Goal: Task Accomplishment & Management: Use online tool/utility

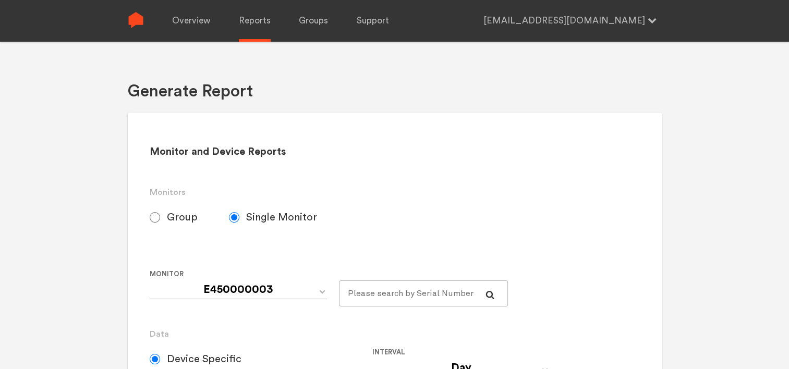
click at [163, 215] on label "Group" at bounding box center [189, 217] width 79 height 26
click at [160, 215] on input "Group" at bounding box center [155, 217] width 10 height 10
radio input "true"
radio input "false"
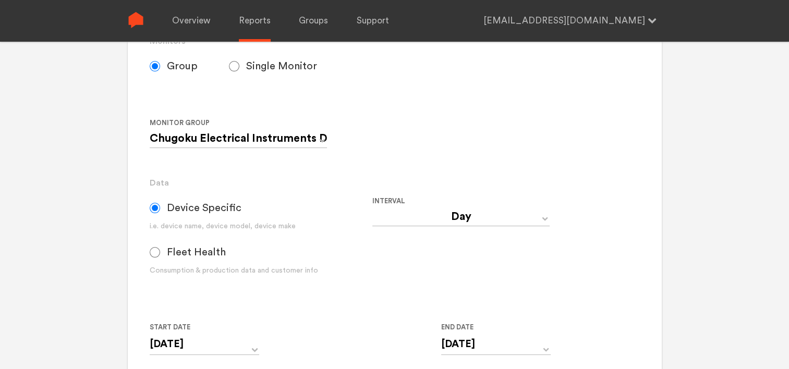
scroll to position [209, 0]
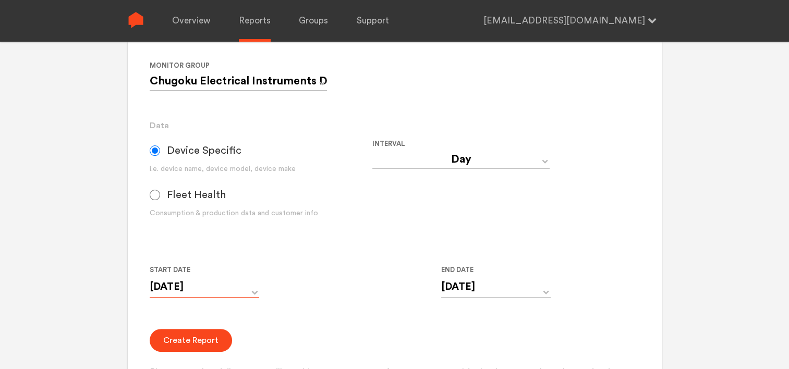
click at [223, 290] on input "[DATE]" at bounding box center [205, 286] width 110 height 21
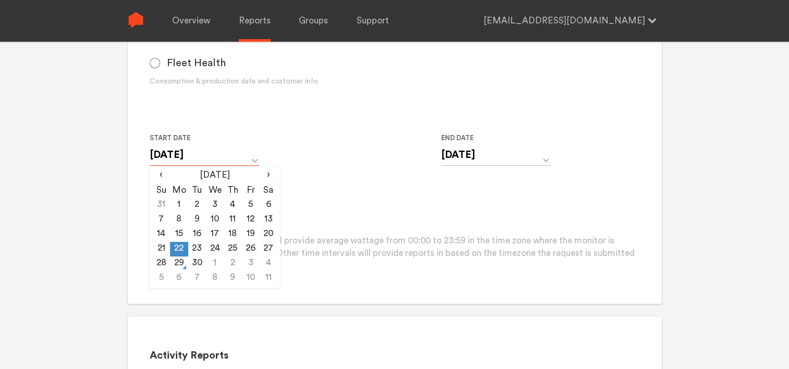
scroll to position [365, 0]
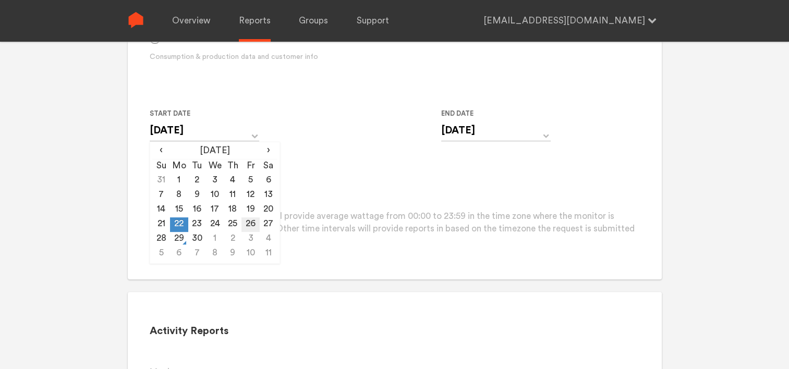
click at [252, 223] on td "26" at bounding box center [250, 224] width 18 height 15
type input "[DATE]"
click at [312, 183] on div "Create Report Please note that daily reports will provide average wattage from …" at bounding box center [395, 211] width 490 height 76
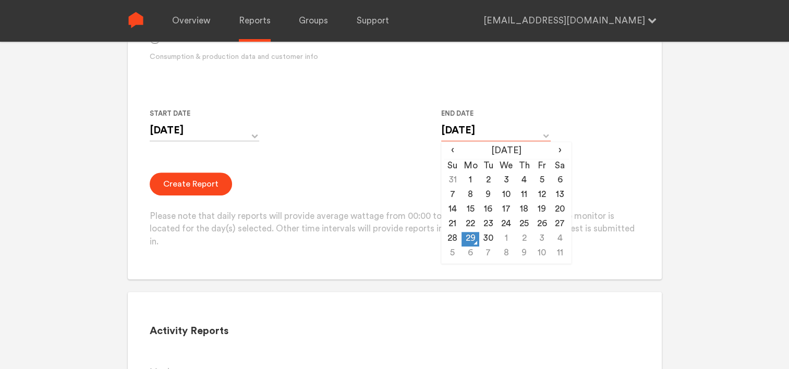
click at [511, 137] on input "[DATE]" at bounding box center [496, 130] width 110 height 21
click at [543, 221] on td "26" at bounding box center [542, 224] width 18 height 15
type input "[DATE]"
drag, startPoint x: 311, startPoint y: 134, endPoint x: 335, endPoint y: 136, distance: 24.6
click at [317, 136] on div "Start Date [DATE] ‹ [DATE] › Su Mo Tu We Th Fr Sa 31 1 2 3 4 5 6 7 8 9 10 11 12…" at bounding box center [372, 130] width 445 height 47
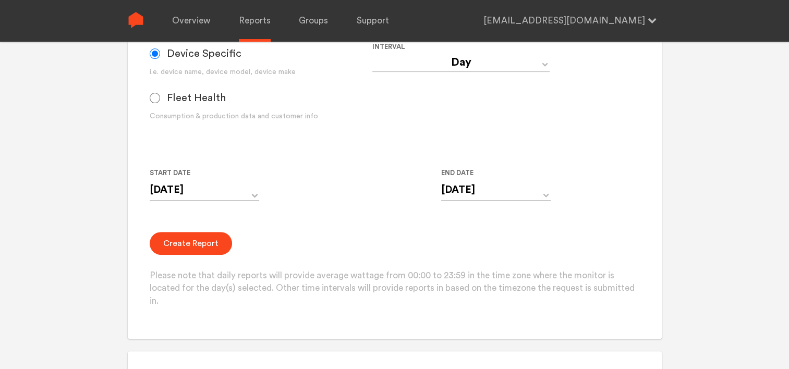
scroll to position [261, 0]
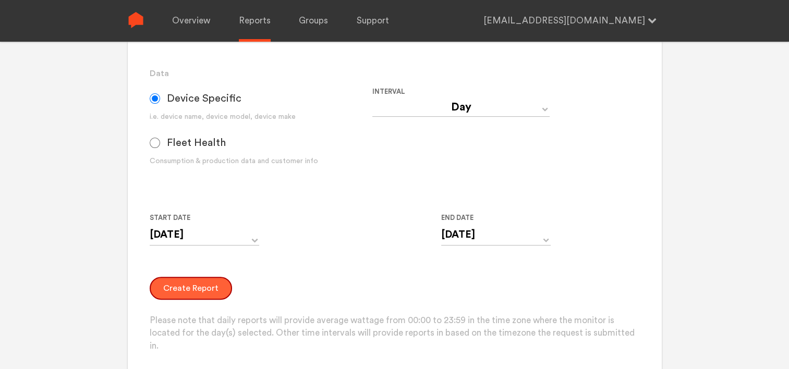
click at [195, 290] on button "Create Report" at bounding box center [191, 288] width 82 height 23
click at [174, 292] on button "Create Report" at bounding box center [191, 288] width 82 height 23
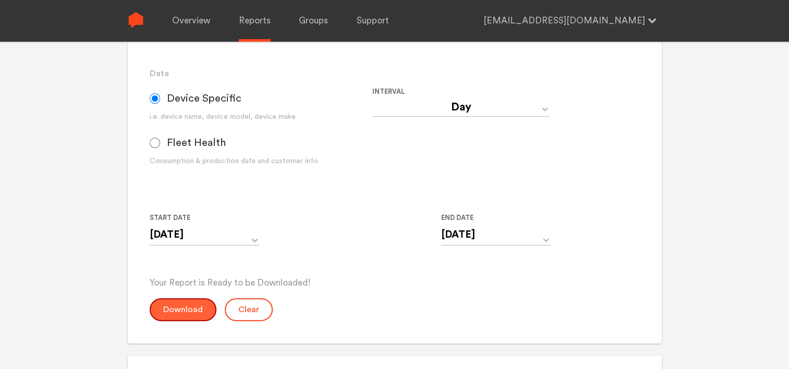
click at [188, 311] on button "Download" at bounding box center [183, 309] width 67 height 23
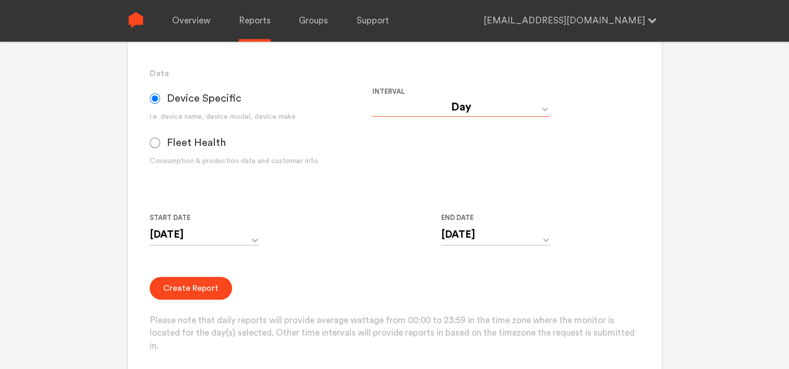
click at [465, 113] on select "Day Year Month Week Hour 30 Minute 15 Minute 5 Minute Minute" at bounding box center [460, 107] width 177 height 19
select select "Minute"
click at [372, 98] on select "Day Year Month Week Hour 30 Minute 15 Minute 5 Minute Minute" at bounding box center [460, 107] width 177 height 19
type input "[DATE] 12:00 AM"
type input "[DATE] 11:59 PM"
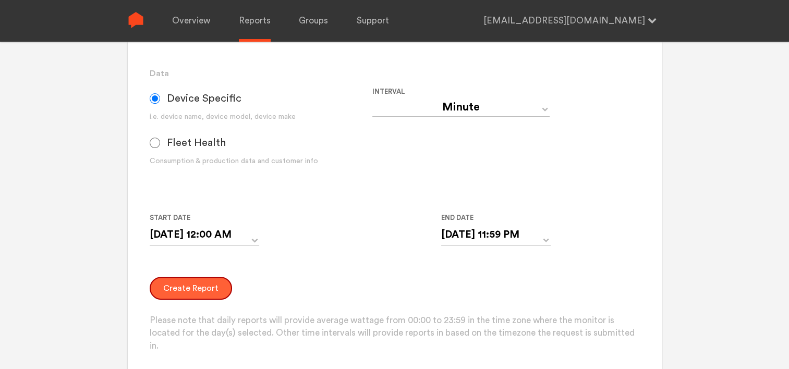
click at [190, 288] on button "Create Report" at bounding box center [191, 288] width 82 height 23
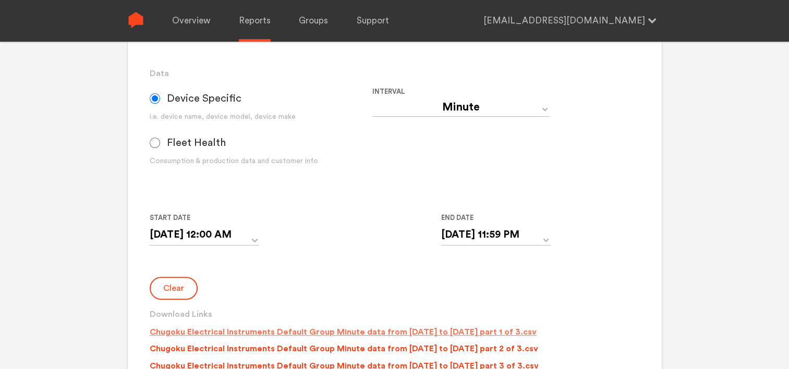
click at [384, 327] on p "Chugoku Electrical Instruments Default Group Minute data from [DATE] to [DATE] …" at bounding box center [343, 332] width 387 height 13
click at [390, 349] on p "Chugoku Electrical Instruments Default Group Minute data from [DATE] to [DATE] …" at bounding box center [344, 349] width 389 height 13
click at [392, 361] on p "Chugoku Electrical Instruments Default Group Minute data from [DATE] to [DATE] …" at bounding box center [344, 366] width 389 height 13
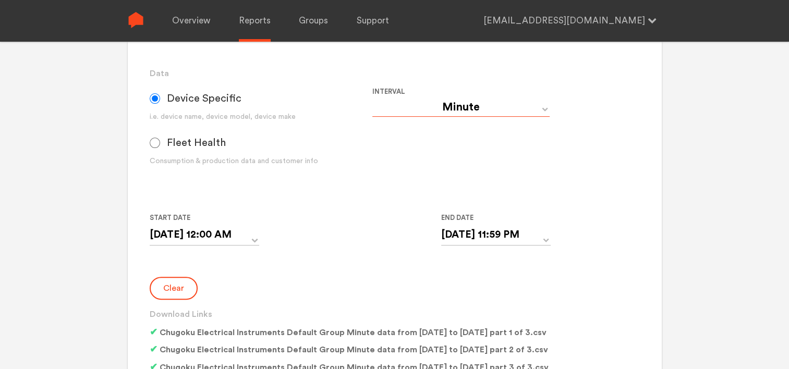
click at [473, 110] on select "Day Year Month Week Hour 30 Minute 15 Minute 5 Minute Minute" at bounding box center [460, 107] width 177 height 19
drag, startPoint x: 357, startPoint y: 166, endPoint x: 343, endPoint y: 180, distance: 19.5
click at [357, 166] on div "Consumption & production data and customer info" at bounding box center [261, 161] width 223 height 11
click at [245, 236] on input "[DATE] 12:00 AM" at bounding box center [205, 234] width 110 height 21
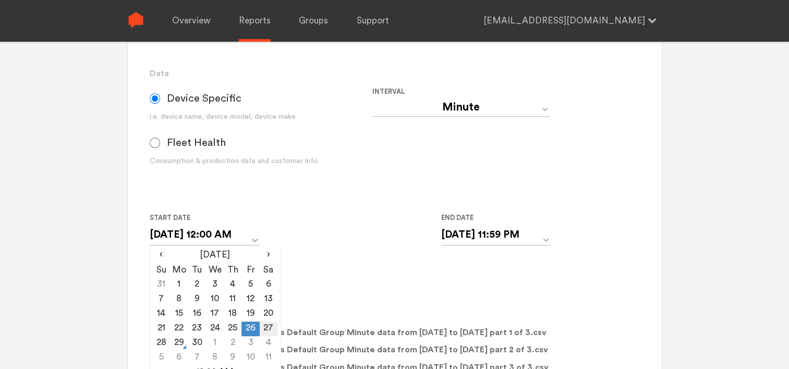
click at [265, 327] on td "27" at bounding box center [269, 329] width 18 height 15
type input "[DATE] 12:00 AM"
click at [480, 232] on input "[DATE] 11:59 PM" at bounding box center [496, 234] width 110 height 21
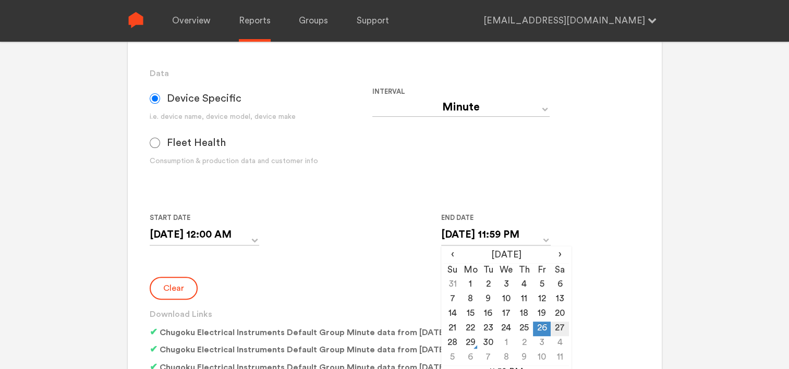
click at [555, 327] on td "27" at bounding box center [560, 329] width 18 height 15
type input "[DATE] 11:59 PM"
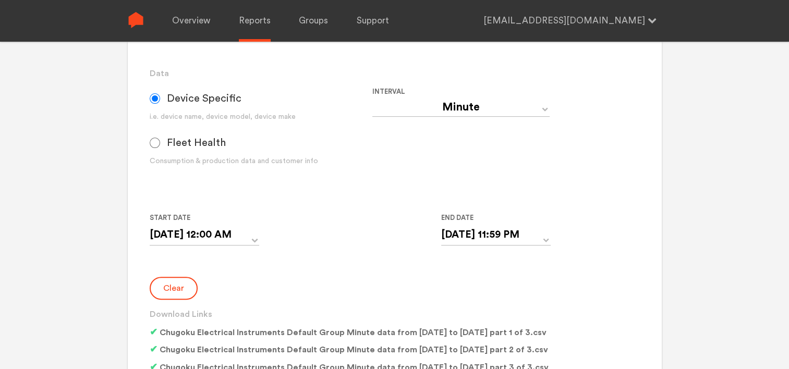
click at [334, 290] on div "Clear Download Links Chugoku Electrical Instruments Default Group Minute data f…" at bounding box center [395, 327] width 490 height 101
click at [173, 286] on button "Clear" at bounding box center [174, 288] width 48 height 23
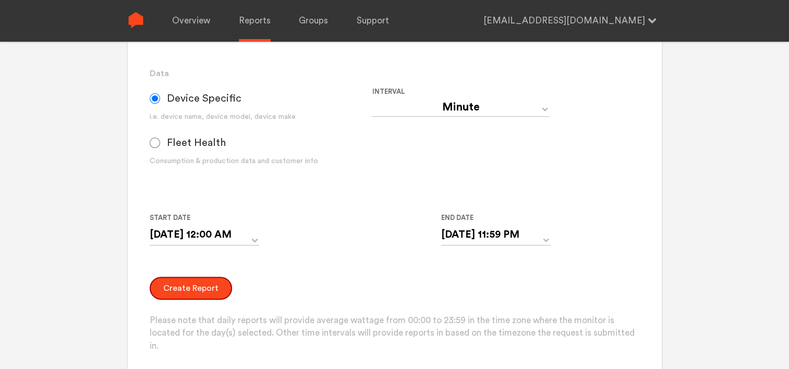
click at [173, 286] on button "Create Report" at bounding box center [191, 288] width 82 height 23
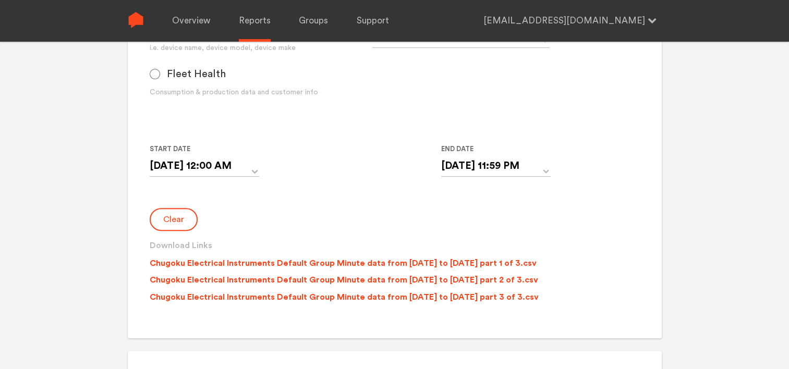
scroll to position [365, 0]
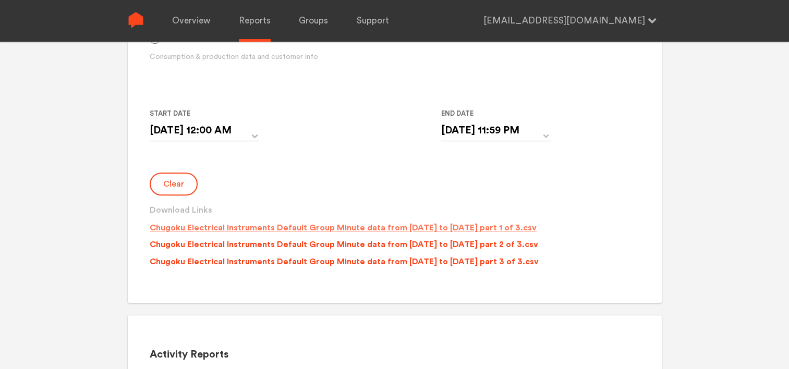
click at [225, 227] on p "Chugoku Electrical Instruments Default Group Minute data from [DATE] to [DATE] …" at bounding box center [343, 228] width 387 height 13
click at [231, 244] on p "Chugoku Electrical Instruments Default Group Minute data from [DATE] to [DATE] …" at bounding box center [344, 244] width 389 height 13
click at [233, 262] on p "Chugoku Electrical Instruments Default Group Minute data from [DATE] to [DATE] …" at bounding box center [344, 262] width 389 height 13
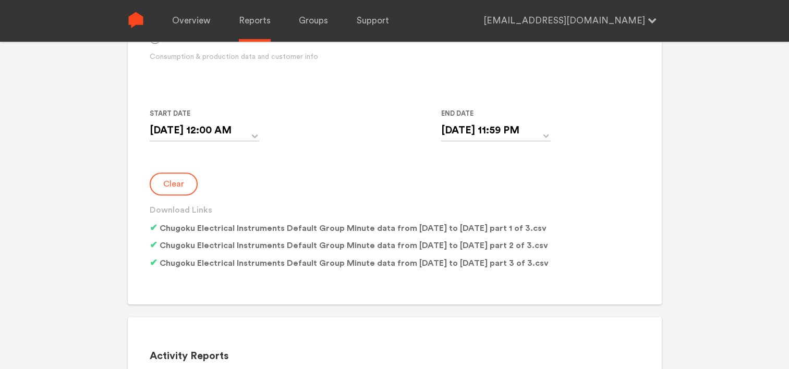
drag, startPoint x: 169, startPoint y: 181, endPoint x: 176, endPoint y: 183, distance: 6.5
click at [176, 183] on button "Clear" at bounding box center [174, 184] width 48 height 23
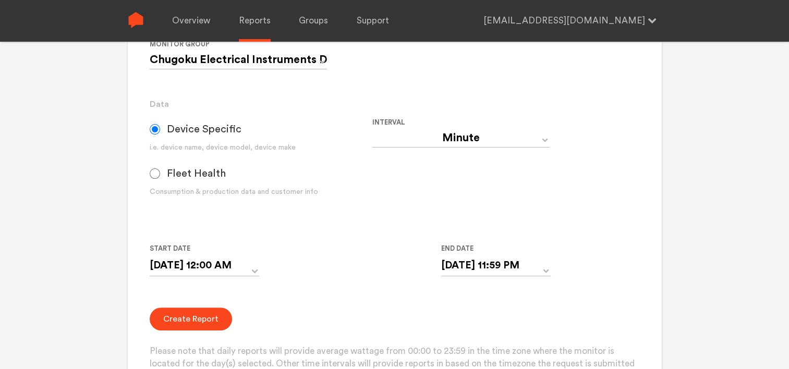
scroll to position [209, 0]
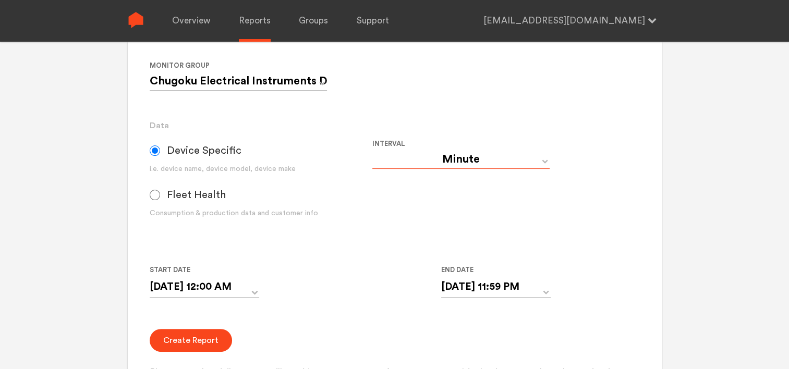
click at [454, 152] on select "Day Year Month Week Hour 30 Minute 15 Minute 5 Minute Minute" at bounding box center [460, 159] width 177 height 19
select select "Day"
click at [372, 150] on select "Day Year Month Week Hour 30 Minute 15 Minute 5 Minute Minute" at bounding box center [460, 159] width 177 height 19
type input "[DATE]"
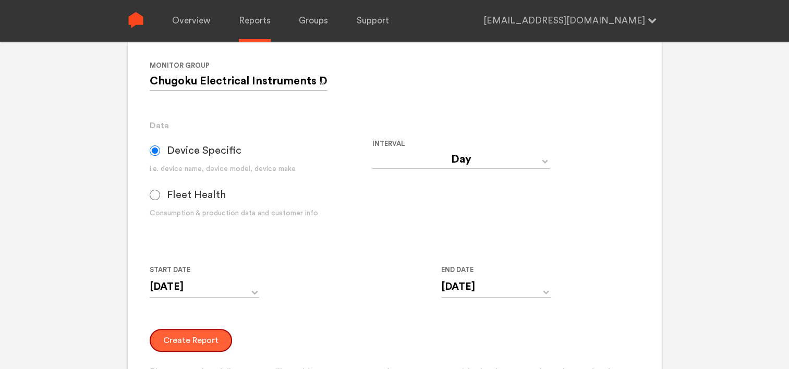
click at [211, 338] on button "Create Report" at bounding box center [191, 340] width 82 height 23
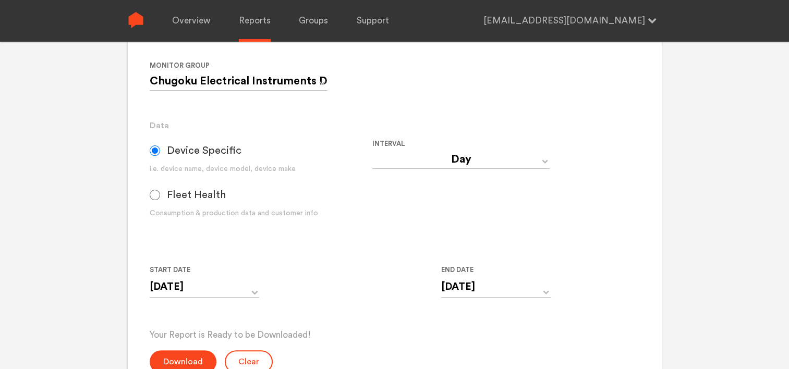
scroll to position [313, 0]
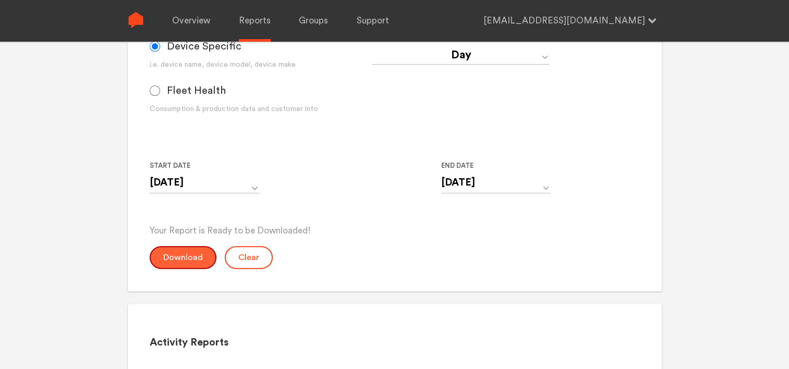
click at [177, 257] on button "Download" at bounding box center [183, 257] width 67 height 23
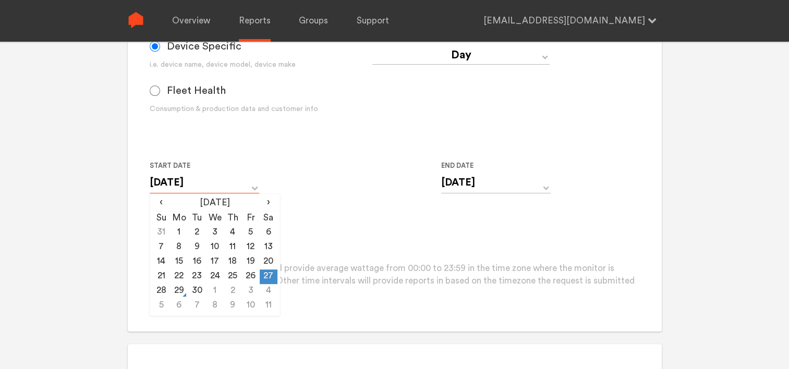
click at [177, 187] on input "[DATE]" at bounding box center [205, 182] width 110 height 21
drag, startPoint x: 161, startPoint y: 292, endPoint x: 224, endPoint y: 262, distance: 70.2
click at [163, 291] on td "28" at bounding box center [161, 291] width 18 height 15
type input "[DATE]"
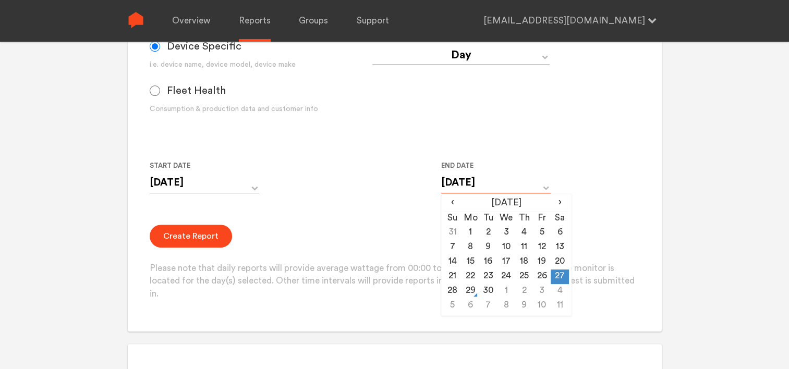
click at [467, 184] on input "[DATE]" at bounding box center [496, 182] width 110 height 21
click at [450, 289] on td "28" at bounding box center [453, 291] width 18 height 15
type input "[DATE]"
click at [195, 226] on button "Create Report" at bounding box center [191, 236] width 82 height 23
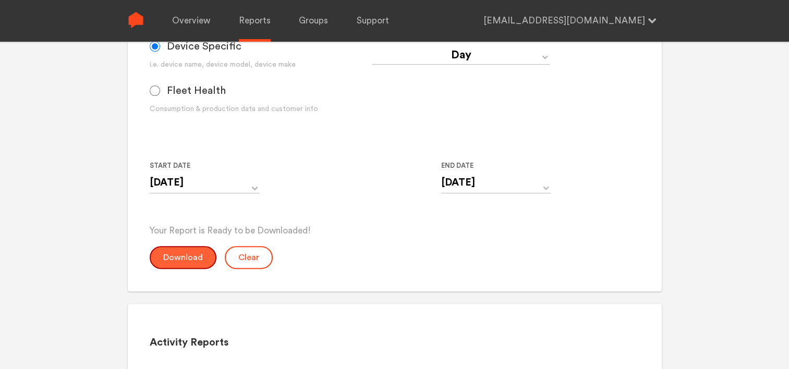
click at [187, 254] on button "Download" at bounding box center [183, 257] width 67 height 23
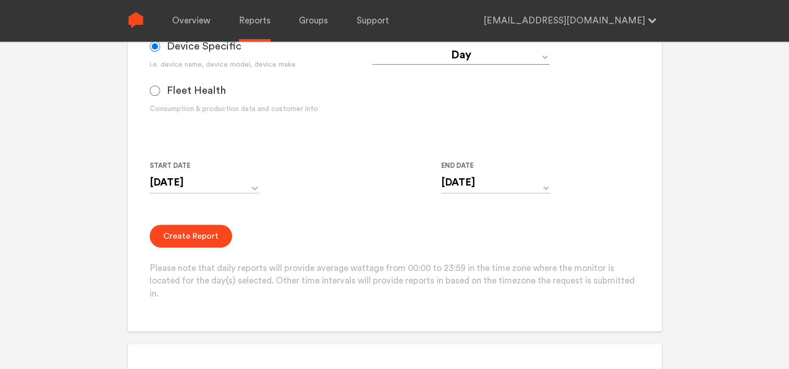
click at [452, 58] on select "Day Year Month Week Hour 30 Minute 15 Minute 5 Minute Minute" at bounding box center [460, 55] width 177 height 19
select select "Minute"
click at [372, 46] on select "Day Year Month Week Hour 30 Minute 15 Minute 5 Minute Minute" at bounding box center [460, 55] width 177 height 19
type input "[DATE] 12:00 AM"
type input "[DATE] 11:59 PM"
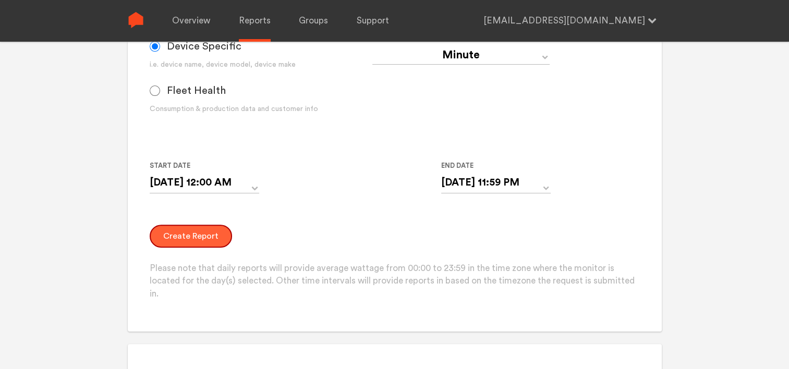
click at [196, 236] on button "Create Report" at bounding box center [191, 236] width 82 height 23
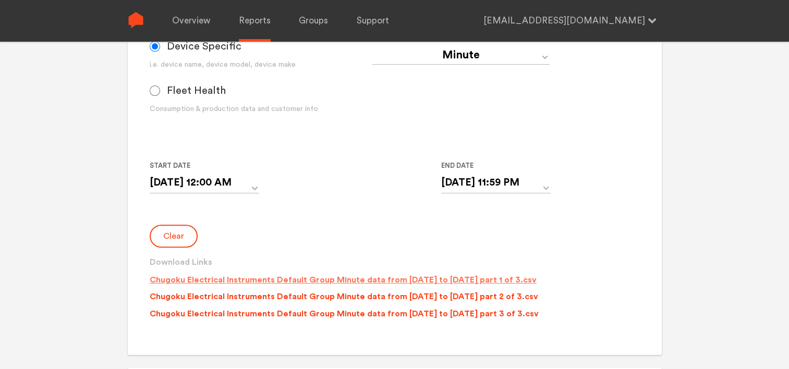
click at [288, 275] on p "Chugoku Electrical Instruments Default Group Minute data from [DATE] to [DATE] …" at bounding box center [343, 280] width 387 height 13
click at [289, 292] on p "Chugoku Electrical Instruments Default Group Minute data from [DATE] to [DATE] …" at bounding box center [344, 296] width 389 height 13
click at [290, 313] on p "Chugoku Electrical Instruments Default Group Minute data from [DATE] to [DATE] …" at bounding box center [344, 314] width 389 height 13
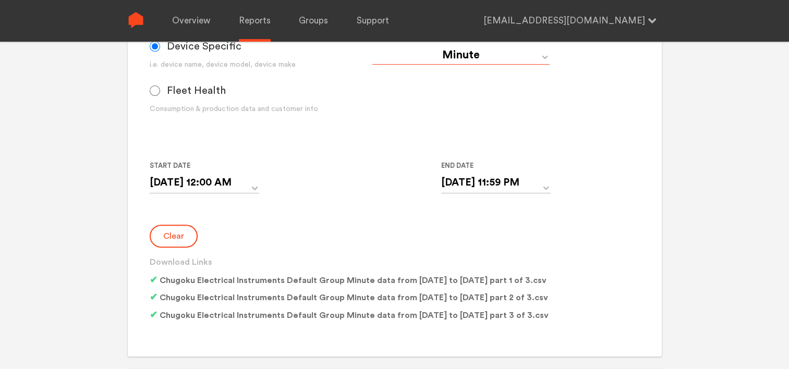
click at [469, 57] on select "Day Year Month Week Hour 30 Minute 15 Minute 5 Minute Minute" at bounding box center [460, 55] width 177 height 19
drag, startPoint x: 348, startPoint y: 103, endPoint x: 357, endPoint y: 122, distance: 20.8
click at [351, 105] on div "Consumption & production data and customer info" at bounding box center [261, 109] width 223 height 11
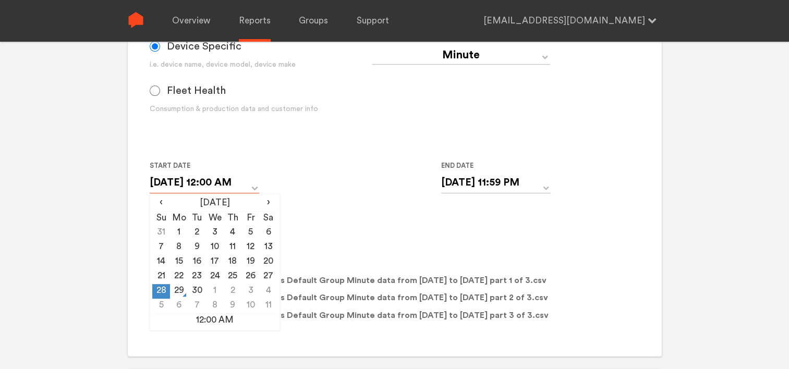
click at [220, 179] on input "[DATE] 12:00 AM" at bounding box center [205, 182] width 110 height 21
click at [305, 179] on div "Start Date [DATE] 12:00 AM ‹ [DATE] › Su Mo Tu We Th Fr Sa 31 1 2 3 4 5 6 7 8 9…" at bounding box center [372, 183] width 445 height 47
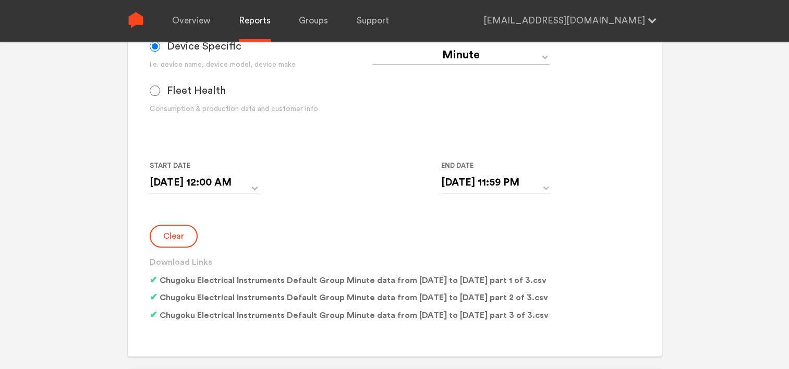
scroll to position [292, 0]
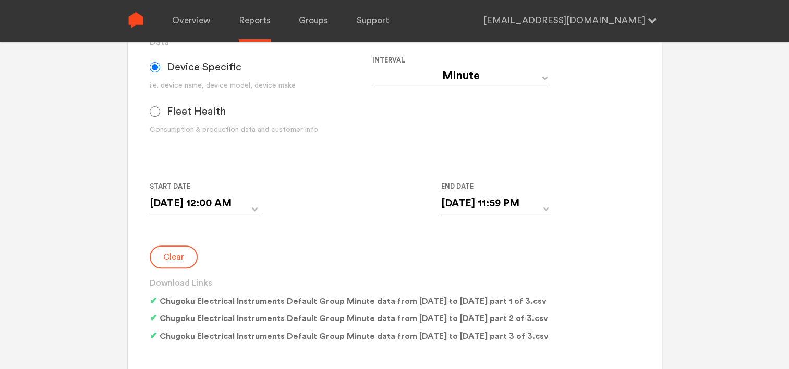
click at [178, 249] on button "Clear" at bounding box center [174, 257] width 48 height 23
